Goal: Find specific page/section: Locate item on page

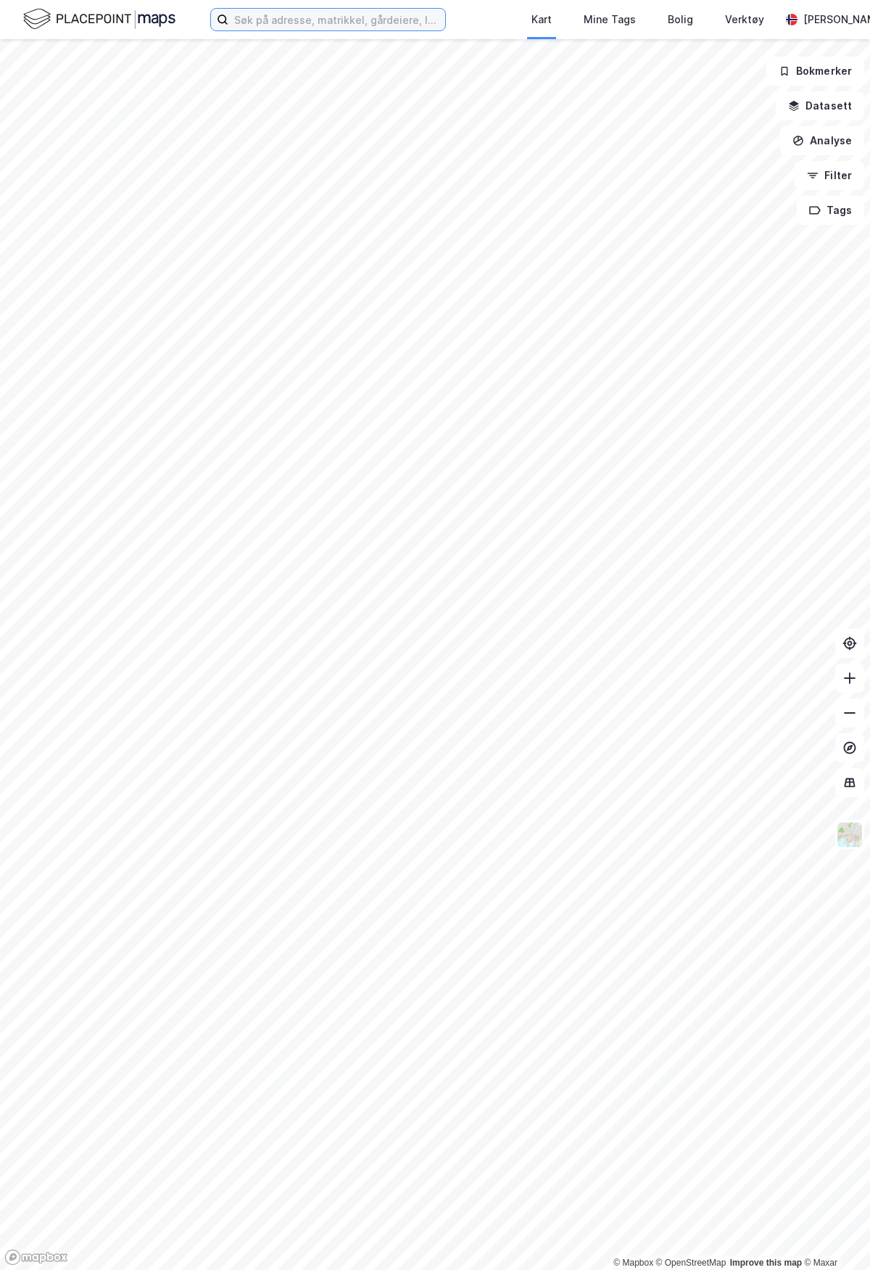
click at [267, 23] on input at bounding box center [336, 20] width 217 height 22
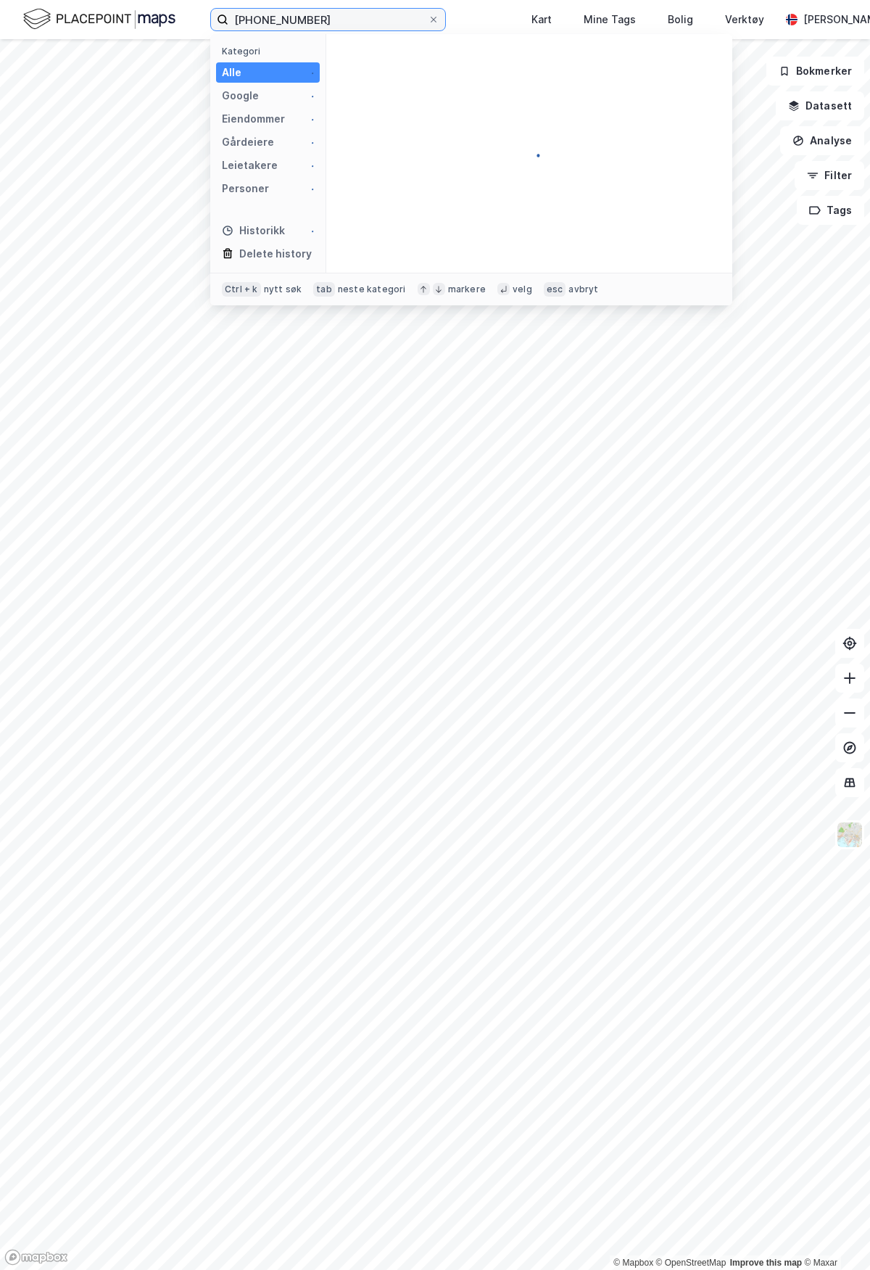
type input "[PHONE_NUMBER]"
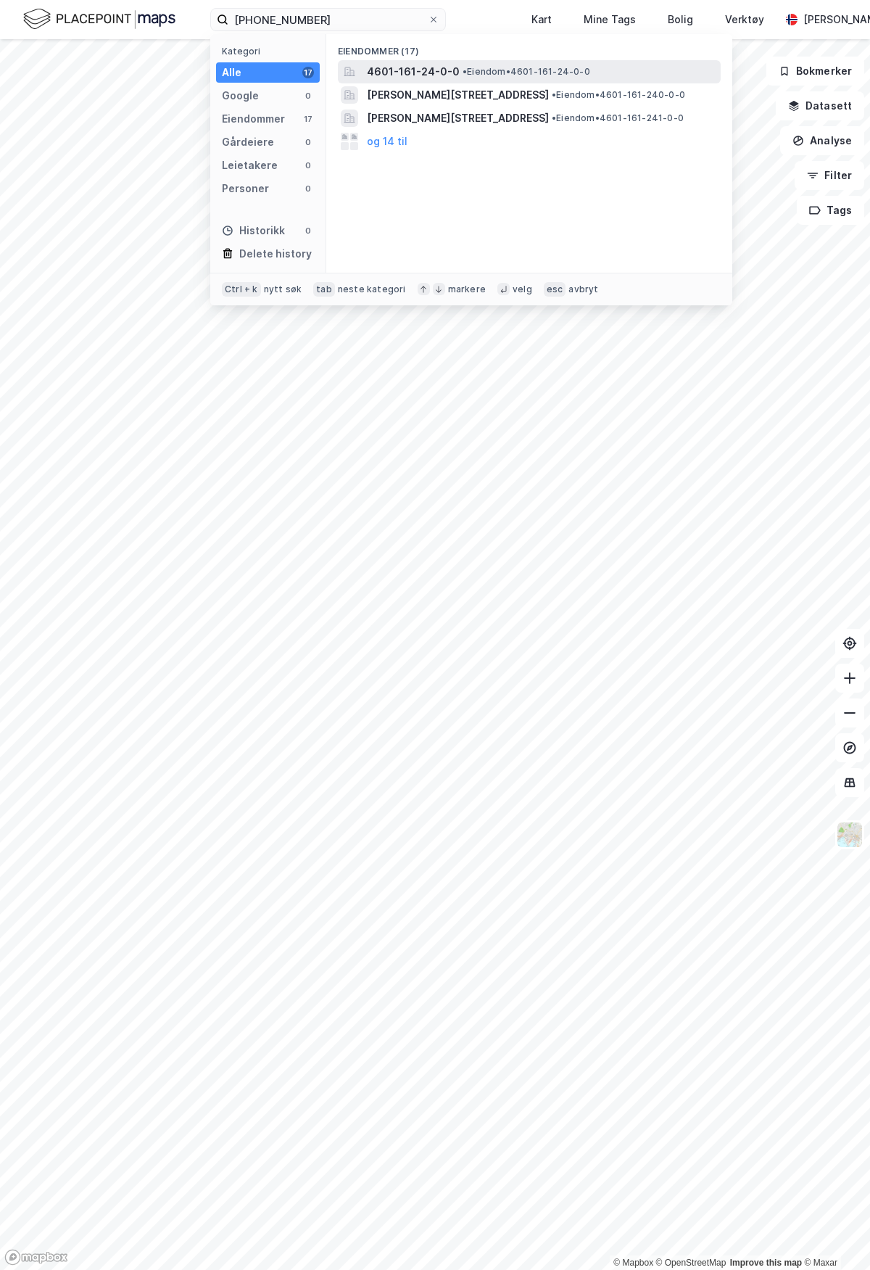
click at [395, 76] on span "4601-161-24-0-0" at bounding box center [413, 71] width 93 height 17
